Goal: Task Accomplishment & Management: Use online tool/utility

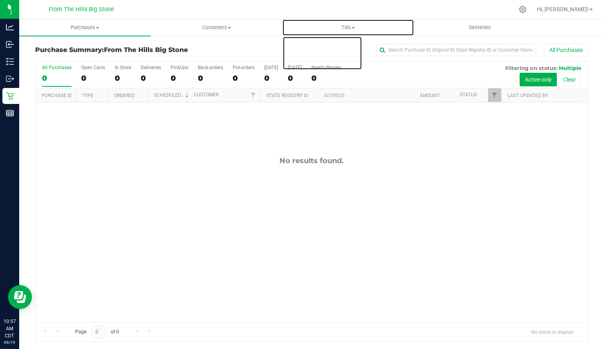
click at [349, 29] on span "Tills" at bounding box center [348, 27] width 131 height 7
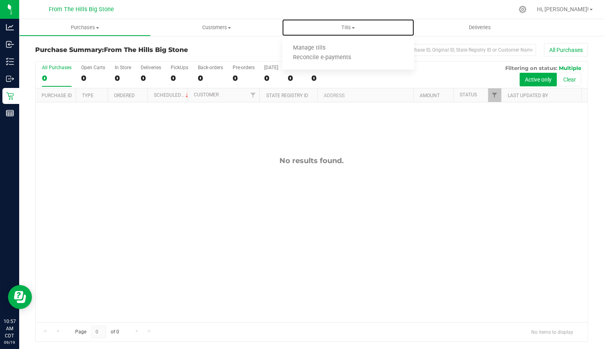
click at [345, 46] on li "Manage tills" at bounding box center [348, 49] width 132 height 10
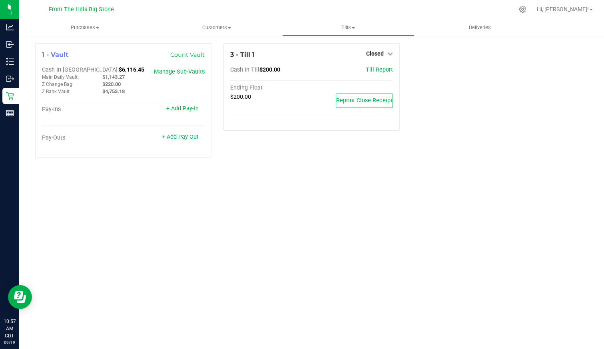
click at [377, 53] on span "Closed" at bounding box center [375, 53] width 18 height 6
click at [371, 71] on link "Open Till" at bounding box center [374, 70] width 21 height 6
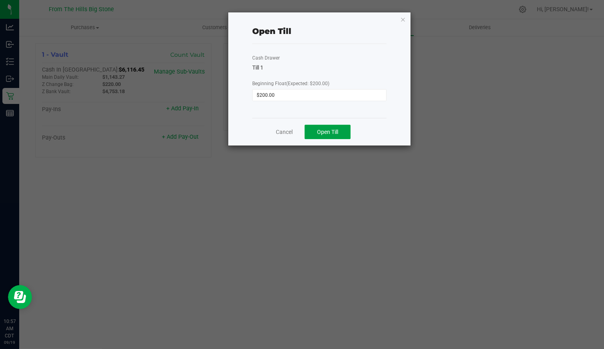
click at [329, 129] on span "Open Till" at bounding box center [327, 132] width 21 height 6
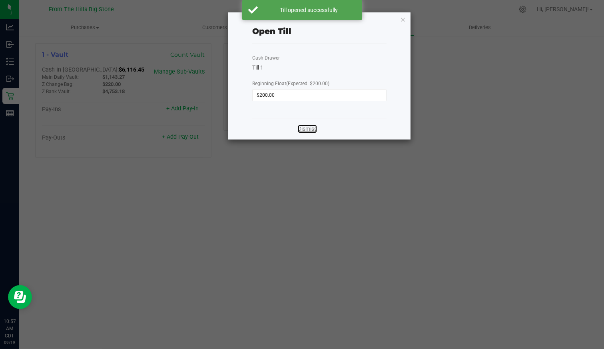
click at [305, 126] on link "Dismiss" at bounding box center [307, 129] width 19 height 8
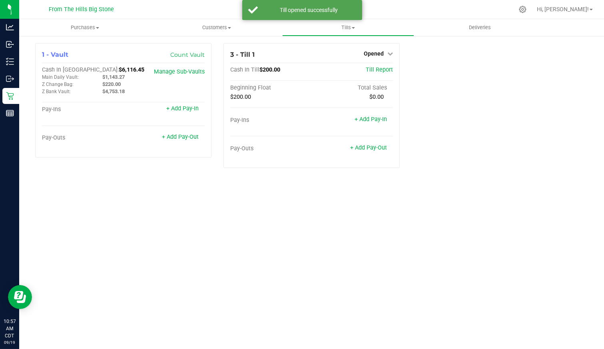
click at [496, 112] on div "1 - Vault Count Vault Cash In Vault: $6,116.45 Main Daily Vault: $1,143.27 Z Ch…" at bounding box center [311, 108] width 565 height 131
